Goal: Communication & Community: Answer question/provide support

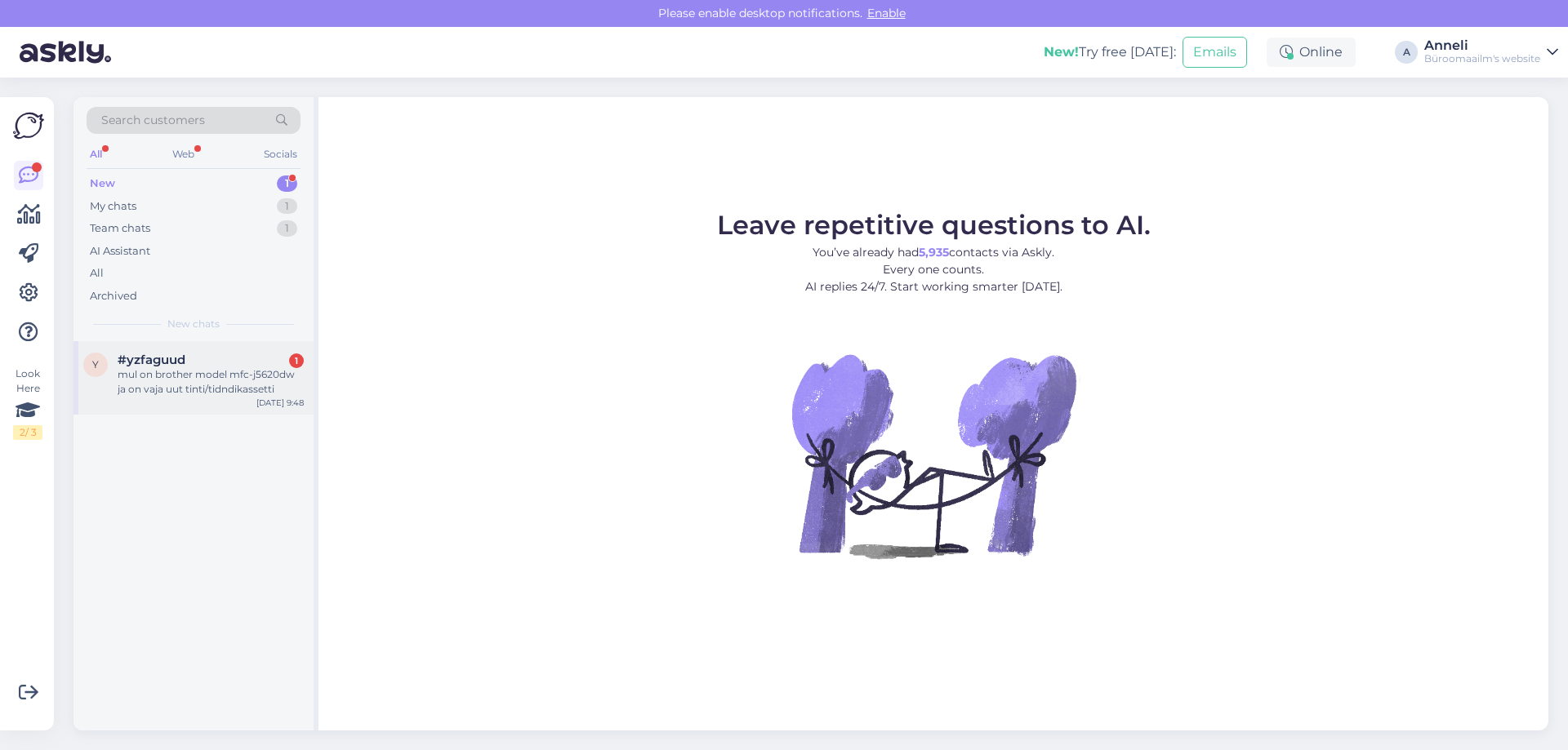
click at [240, 367] on div "#yzfaguud 1" at bounding box center [211, 360] width 186 height 15
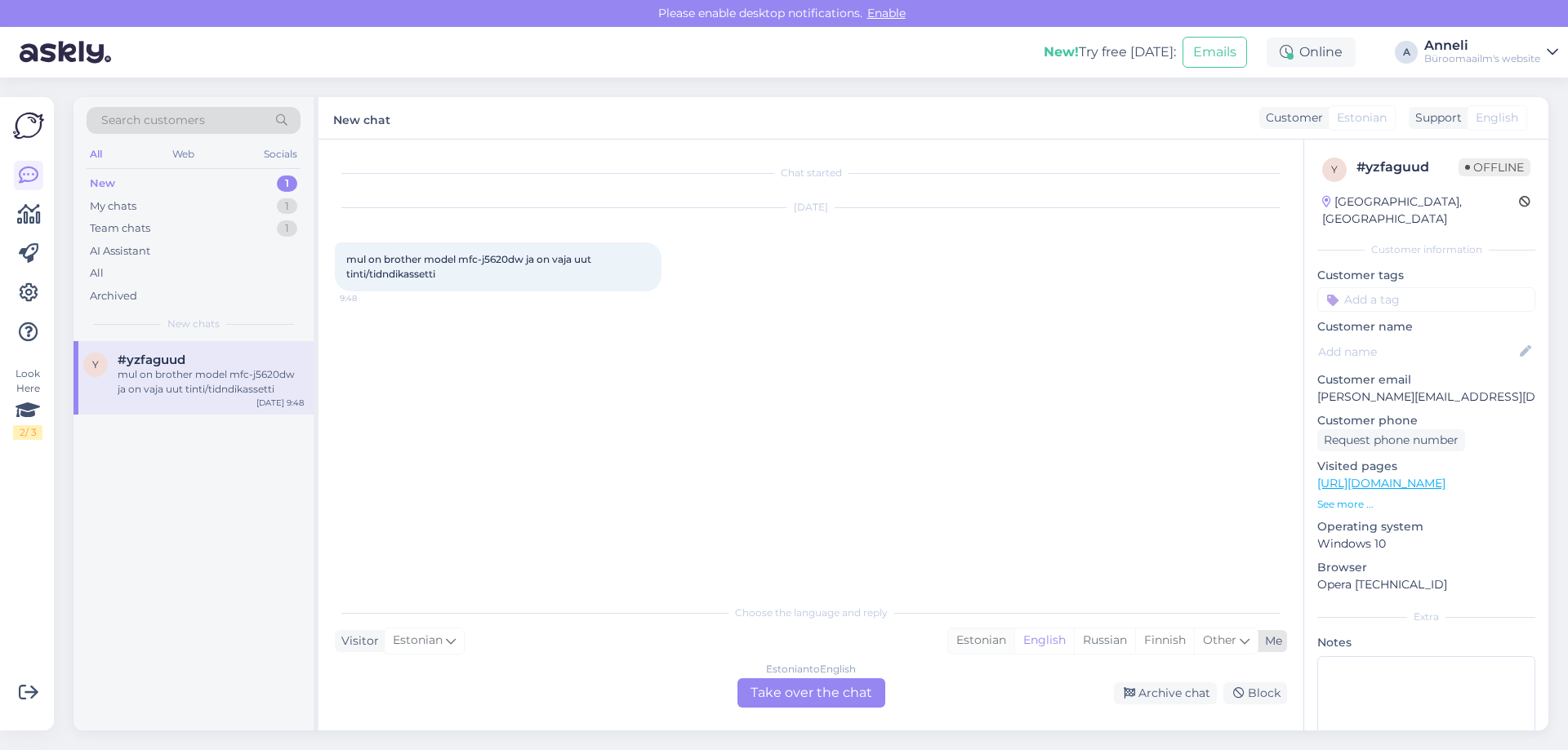
drag, startPoint x: 983, startPoint y: 639, endPoint x: 891, endPoint y: 676, distance: 99.3
click at [982, 639] on div "Estonian" at bounding box center [981, 641] width 66 height 24
click at [844, 685] on div "Estonian to Estonian Take over the chat" at bounding box center [811, 693] width 148 height 29
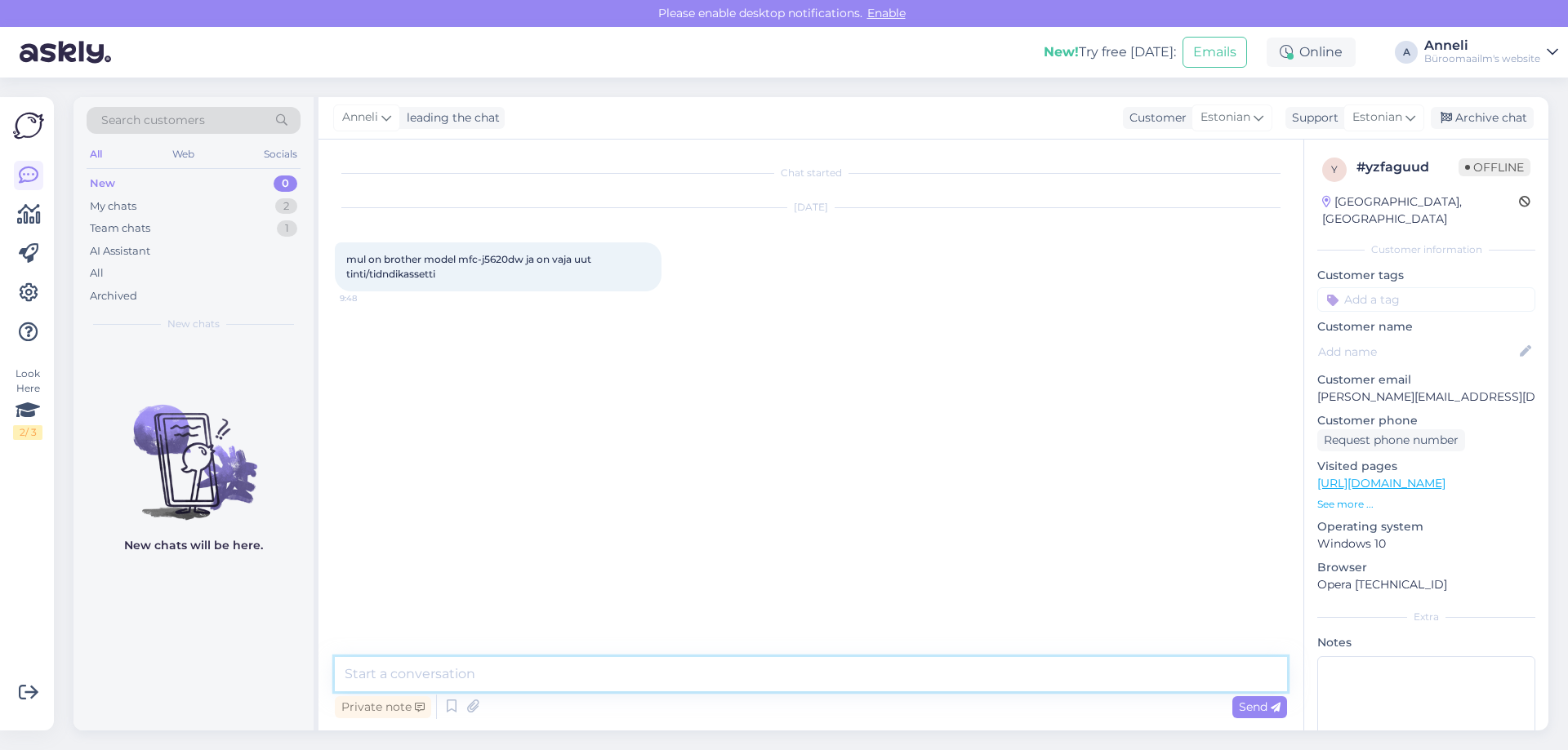
click at [768, 677] on textarea at bounding box center [811, 674] width 952 height 34
type textarea "Tere"
drag, startPoint x: 510, startPoint y: 258, endPoint x: 486, endPoint y: 258, distance: 24.5
click at [486, 258] on span "mul on brother model mfc-j5620dw ja on vaja uut tinti/tidndikassetti" at bounding box center [469, 266] width 247 height 27
copy span "j5620"
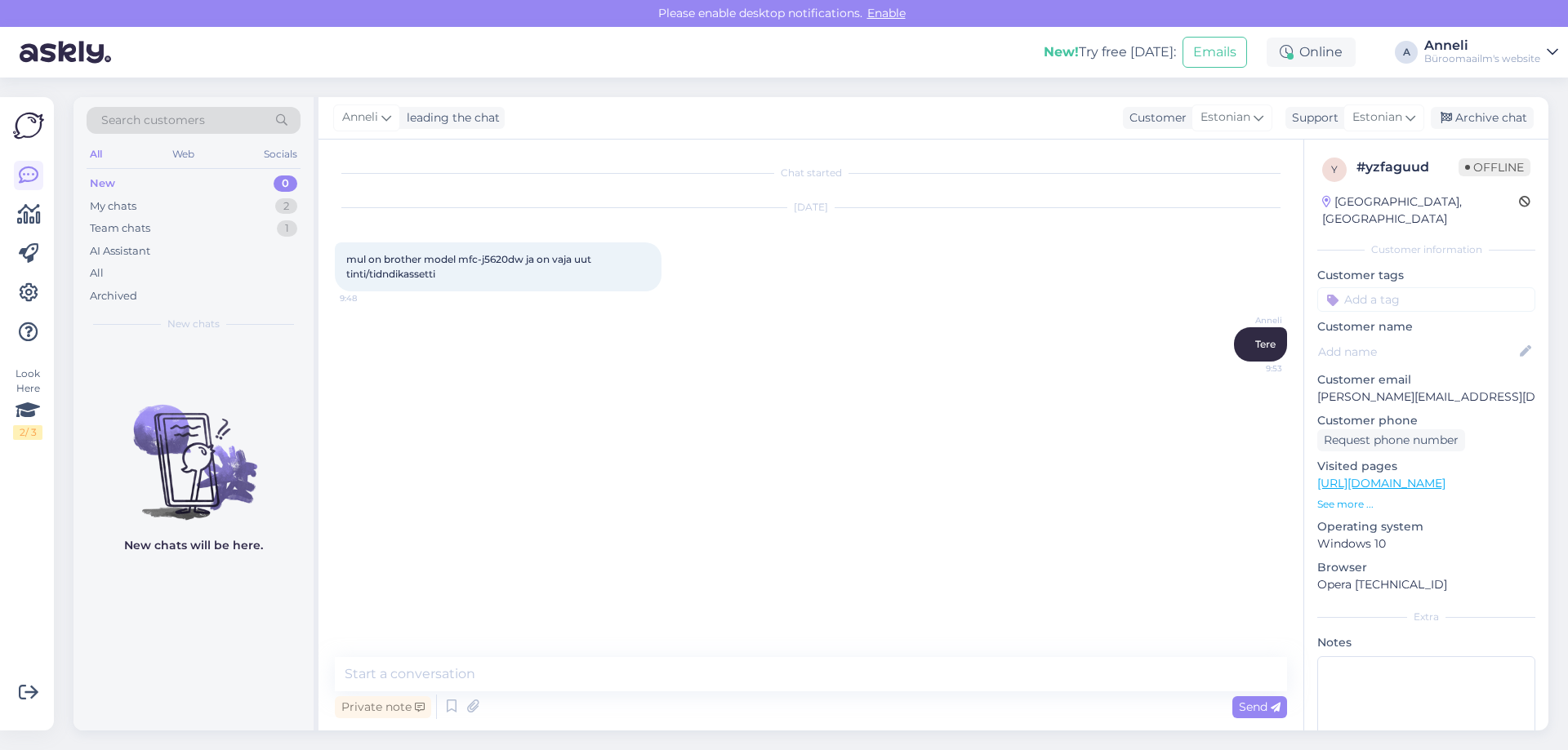
click at [756, 447] on div "Chat started [DATE] mul on brother model mfc-j5620dw ja on vaja uut tinti/tidnd…" at bounding box center [818, 399] width 967 height 487
drag, startPoint x: 455, startPoint y: 271, endPoint x: 343, endPoint y: 266, distance: 112.0
click at [343, 266] on div "mul on brother model mfc-j5620dw ja on vaja uut tinti/tidndikassetti 9:48" at bounding box center [498, 267] width 327 height 49
copy span "mul on brother model mfc-j5620dw ja on vaja uut tinti/tidndikassetti"
click at [496, 253] on span "mul on brother model mfc-j5620dw ja on vaja uut tinti/tidndikassetti" at bounding box center [469, 266] width 247 height 27
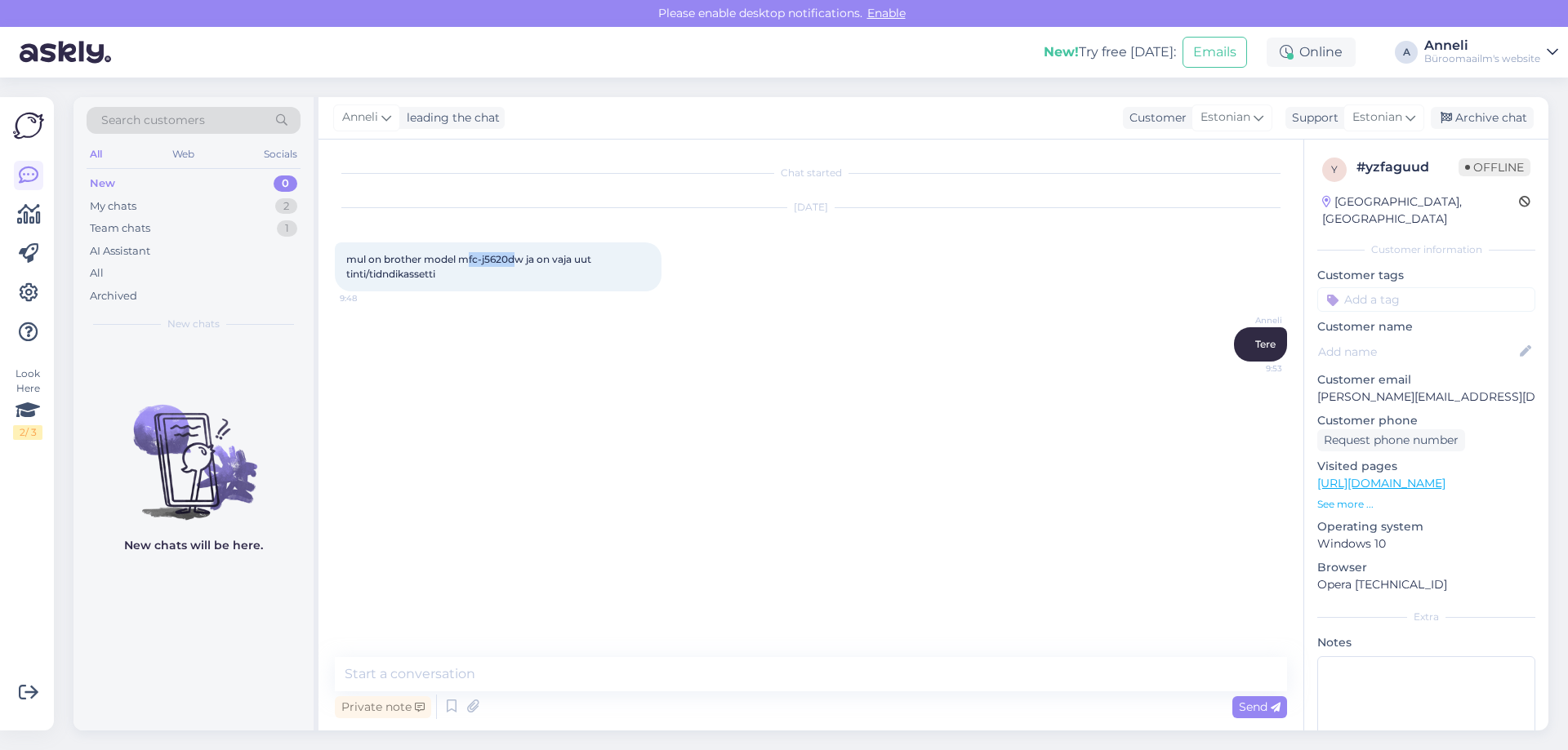
drag, startPoint x: 510, startPoint y: 258, endPoint x: 465, endPoint y: 261, distance: 44.2
click at [465, 261] on span "mul on brother model mfc-j5620dw ja on vaja uut tinti/tidndikassetti" at bounding box center [469, 266] width 247 height 27
copy span "mfc-j5620"
click at [532, 655] on div "Chat started [DATE] mul on brother model mfc-j5620dw ja on vaja uut tinti/tidnd…" at bounding box center [810, 435] width 985 height 591
click at [532, 665] on textarea at bounding box center [811, 674] width 952 height 34
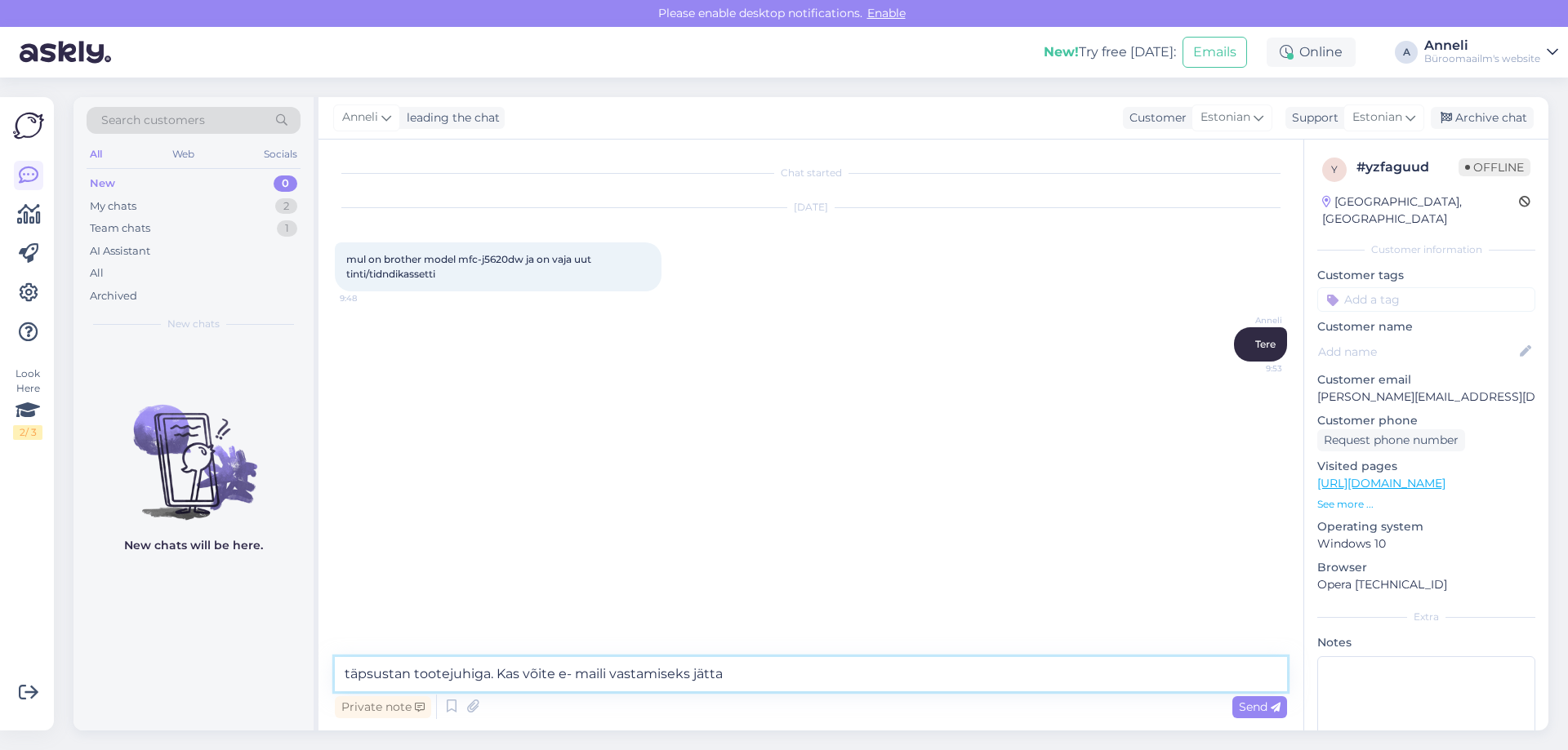
type textarea "täpsustan tootejuhiga. Kas võite e- maili vastamiseks jätta?"
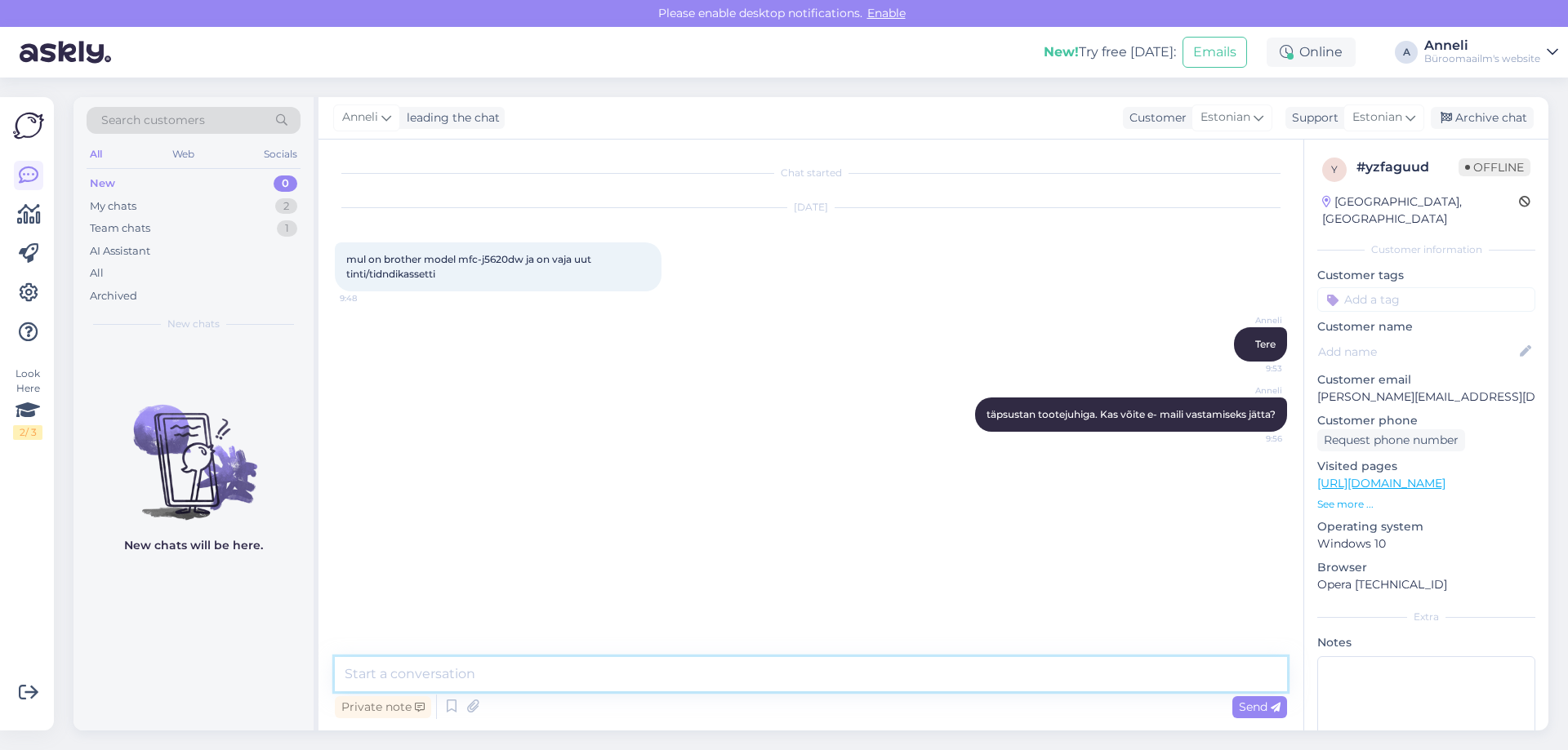
click at [463, 664] on textarea at bounding box center [811, 674] width 952 height 34
paste textarea "[URL][DOMAIN_NAME]"
type textarea "suuremahulised: [URL][DOMAIN_NAME]"
click at [648, 670] on textarea at bounding box center [811, 674] width 952 height 34
paste textarea "[URL][DOMAIN_NAME]"
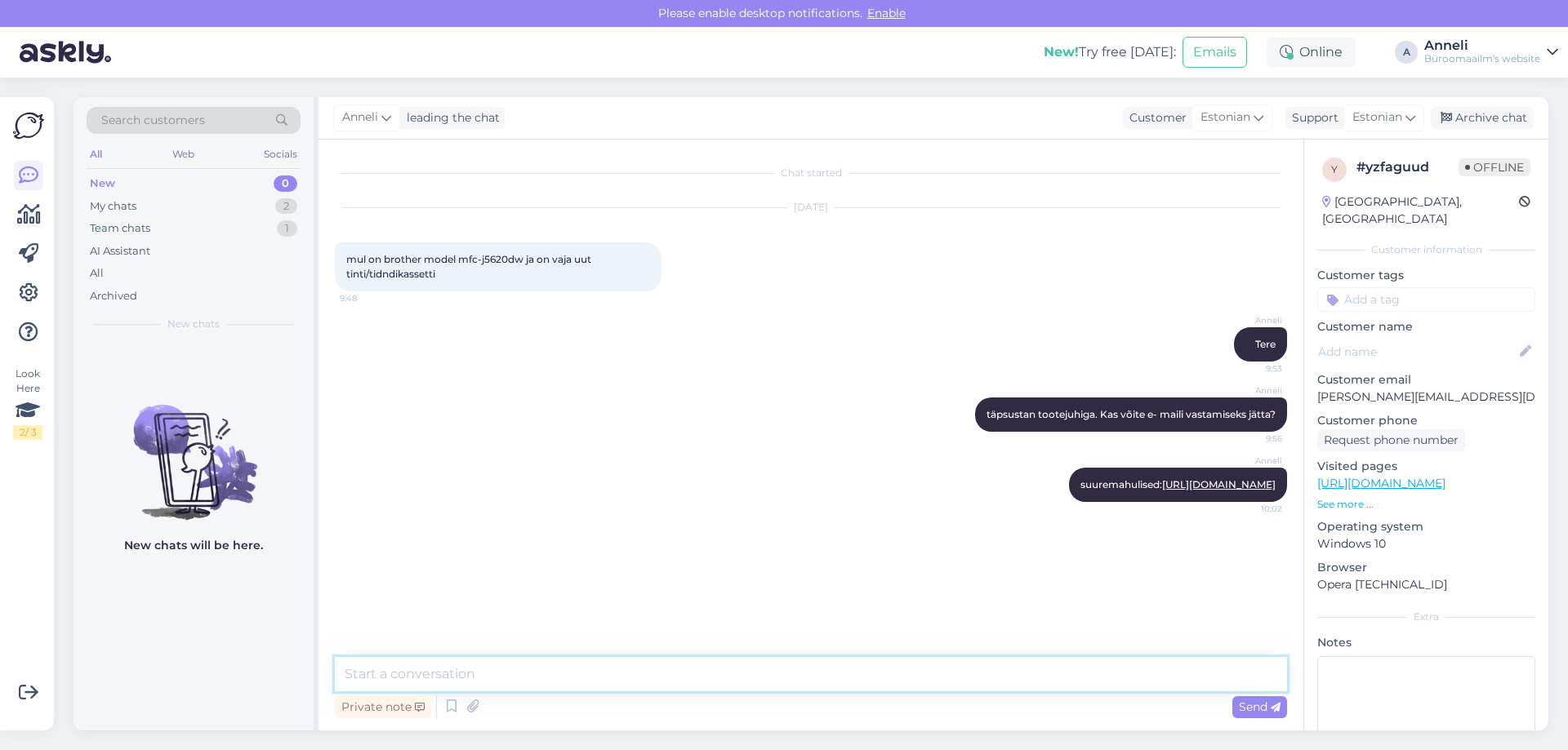
type textarea "[URL][DOMAIN_NAME]"
